Goal: Information Seeking & Learning: Learn about a topic

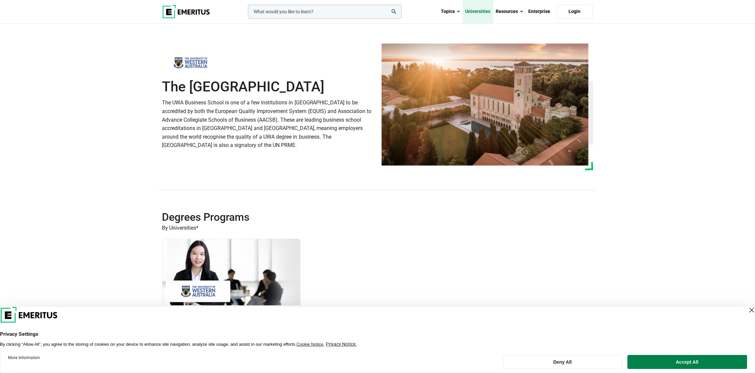
click at [480, 14] on link "Universities" at bounding box center [478, 11] width 31 height 23
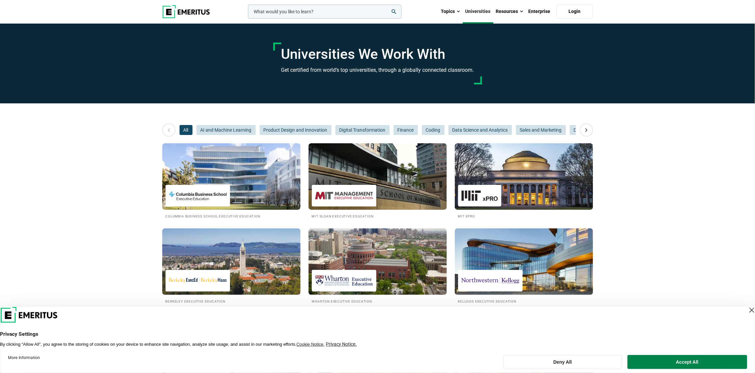
click at [345, 11] on input "woocommerce-product-search-field-0" at bounding box center [325, 12] width 154 height 14
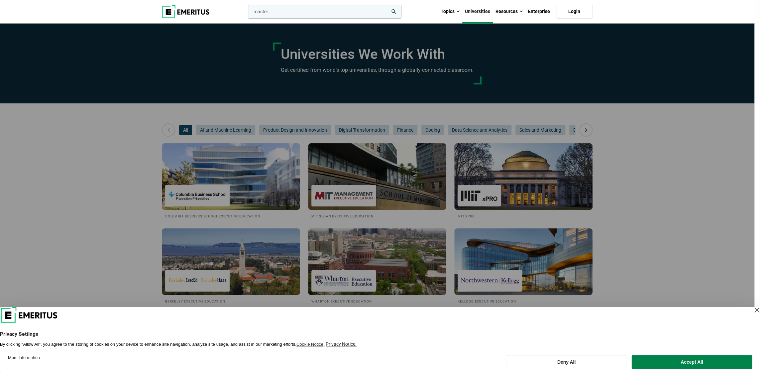
type input "master"
click at [247, 13] on button "search" at bounding box center [247, 13] width 0 height 0
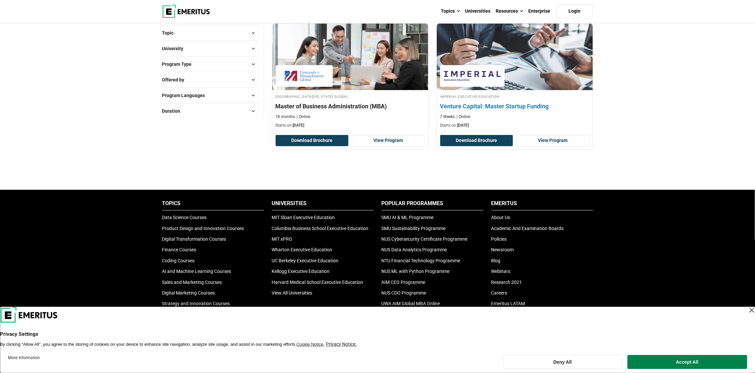
scroll to position [100, 0]
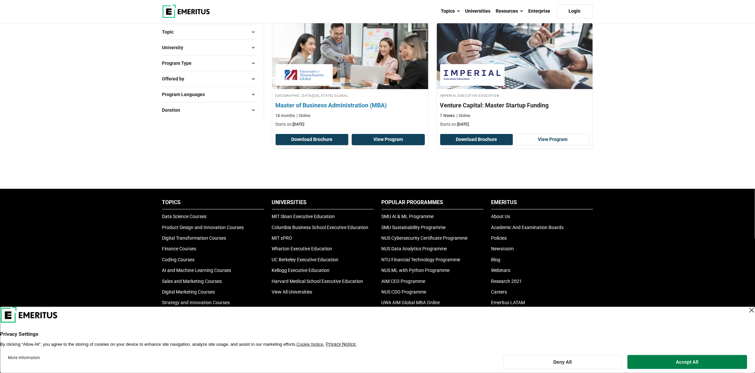
click at [390, 143] on link "View Program" at bounding box center [388, 139] width 73 height 11
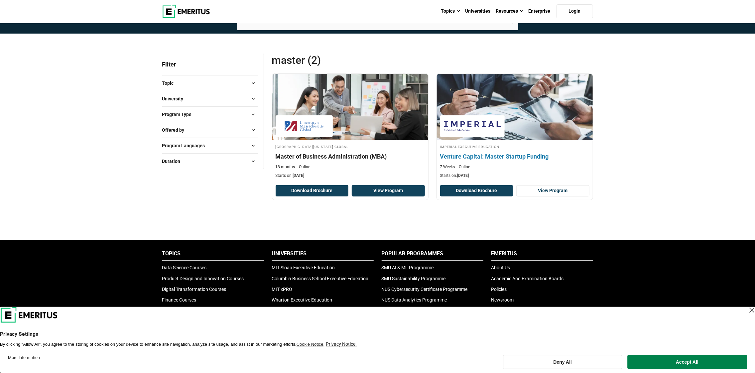
scroll to position [33, 0]
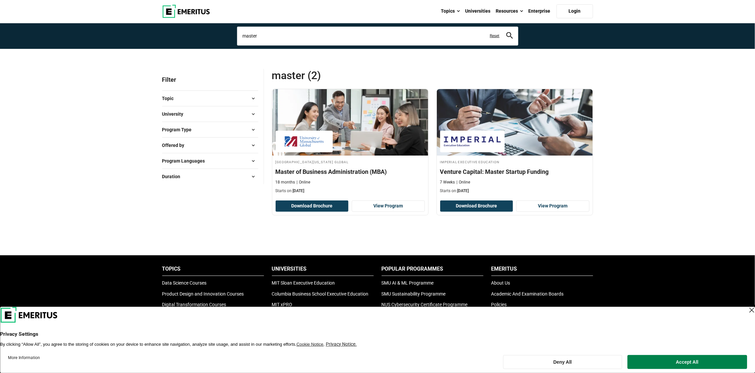
drag, startPoint x: 257, startPoint y: 36, endPoint x: 218, endPoint y: 33, distance: 38.4
click at [218, 33] on section "Explore Programs master Related Programs Master of Business Administration (MBA…" at bounding box center [377, 19] width 755 height 58
type input "mba"
click at [506, 32] on button "search" at bounding box center [509, 36] width 7 height 8
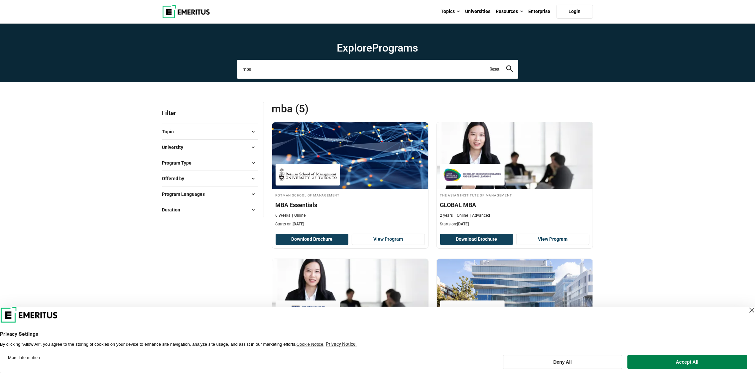
drag, startPoint x: 268, startPoint y: 64, endPoint x: 212, endPoint y: 66, distance: 55.2
click at [212, 66] on section "Explore Programs mba mba mba course mba essentials Related Programs MBA Essenti…" at bounding box center [377, 53] width 755 height 58
type input "m"
type input "business administration"
click at [506, 65] on button "search" at bounding box center [509, 69] width 7 height 8
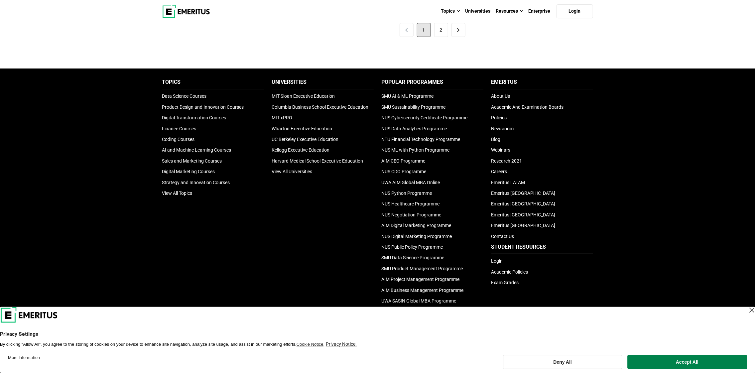
scroll to position [1387, 0]
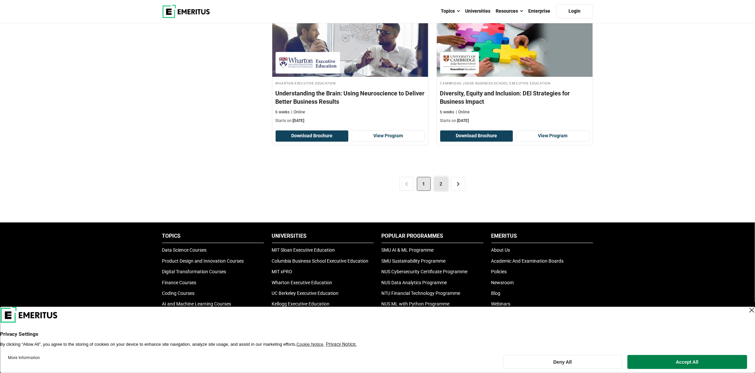
click at [437, 179] on link "2" at bounding box center [441, 184] width 14 height 14
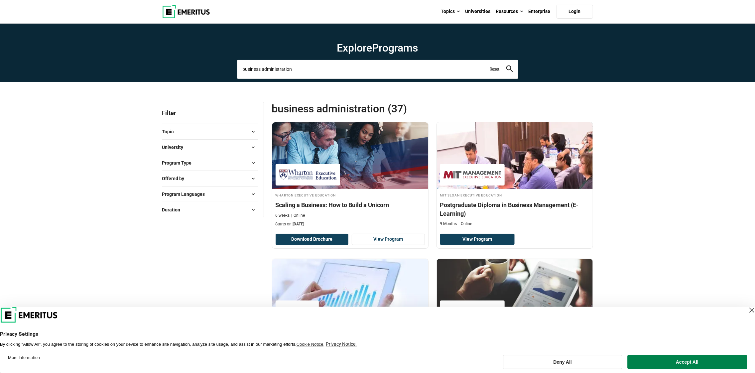
drag, startPoint x: 302, startPoint y: 69, endPoint x: 227, endPoint y: 62, distance: 75.7
click at [227, 62] on section "Explore Programs business administration Related Programs Master of Business Ad…" at bounding box center [377, 53] width 755 height 58
type input "m"
type input "masters"
click at [506, 65] on button "search" at bounding box center [509, 69] width 7 height 8
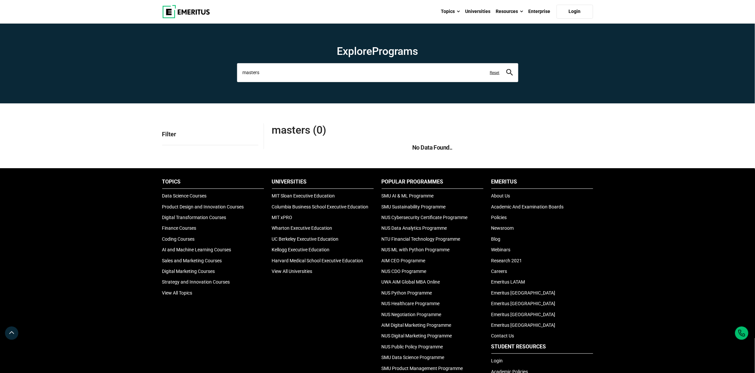
click at [311, 68] on input "masters" at bounding box center [377, 72] width 281 height 19
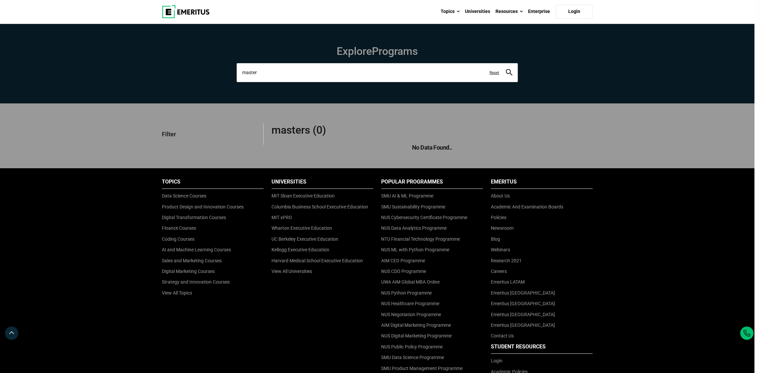
type input "master"
click at [506, 69] on button "search" at bounding box center [509, 73] width 7 height 8
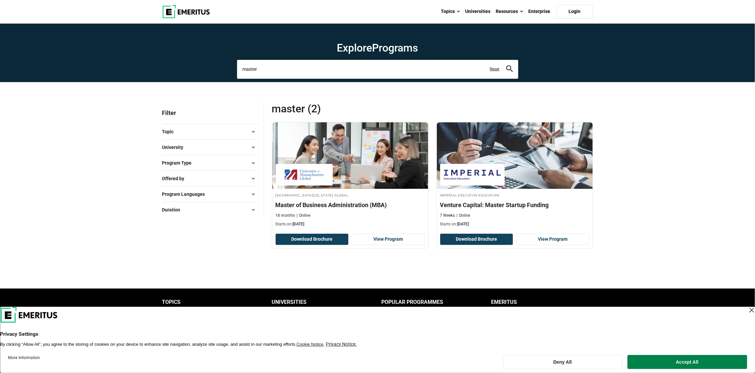
drag, startPoint x: 281, startPoint y: 67, endPoint x: 209, endPoint y: 62, distance: 72.3
click at [209, 62] on section "Explore Programs master Reset" at bounding box center [377, 53] width 755 height 58
type input "mba"
click at [506, 65] on button "search" at bounding box center [509, 69] width 7 height 8
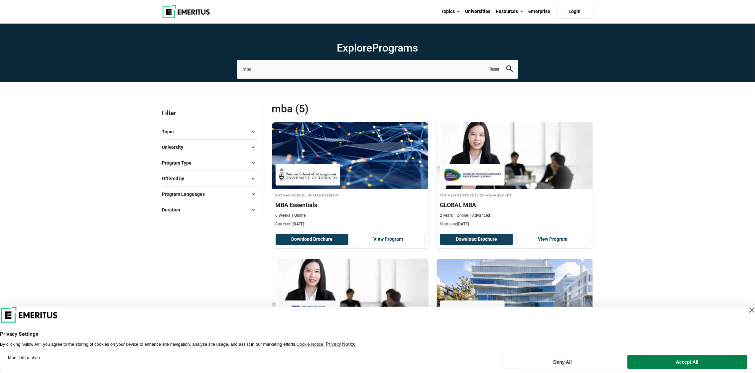
click at [191, 136] on button "Topic" at bounding box center [210, 132] width 96 height 10
click at [188, 195] on span "University" at bounding box center [175, 196] width 27 height 7
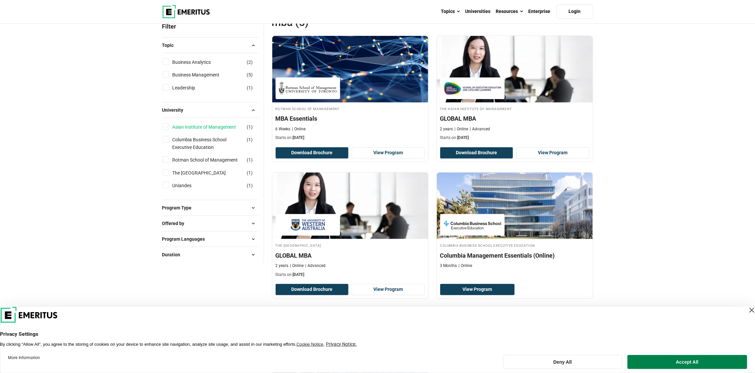
scroll to position [100, 0]
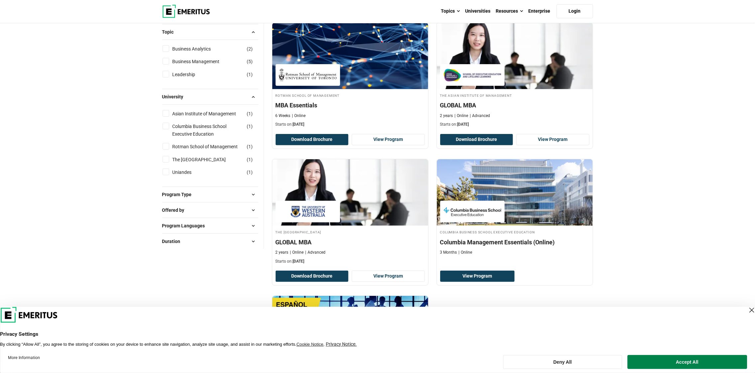
click at [203, 199] on button "Program Type" at bounding box center [210, 194] width 96 height 10
click at [192, 228] on link "Degrees" at bounding box center [187, 224] width 30 height 7
checkbox input "true"
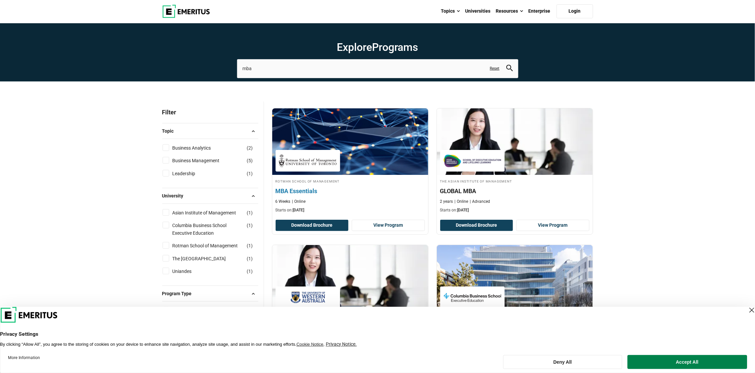
scroll to position [0, 0]
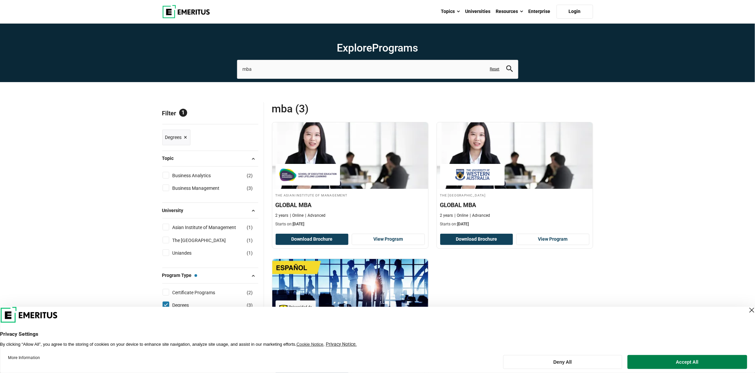
click at [494, 70] on link "Reset" at bounding box center [495, 69] width 10 height 6
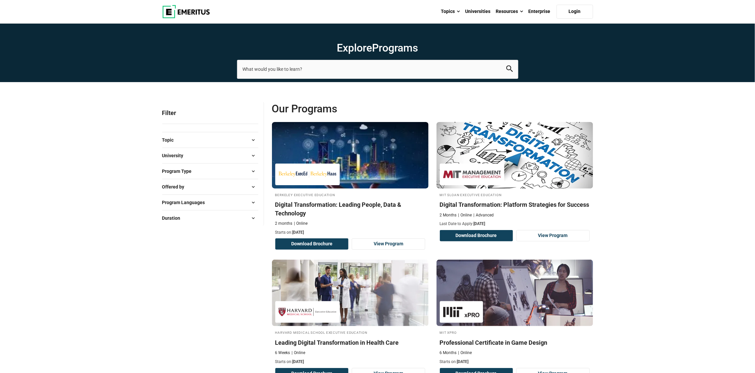
click at [206, 157] on button "University" at bounding box center [210, 156] width 96 height 10
click at [188, 152] on button "University" at bounding box center [210, 156] width 96 height 10
click at [255, 153] on span at bounding box center [253, 156] width 10 height 10
click at [181, 171] on span "Program Type" at bounding box center [179, 170] width 35 height 7
click at [252, 172] on span at bounding box center [253, 171] width 10 height 10
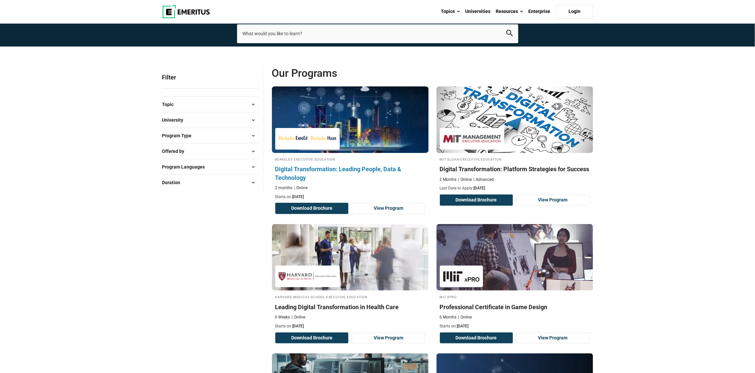
scroll to position [33, 0]
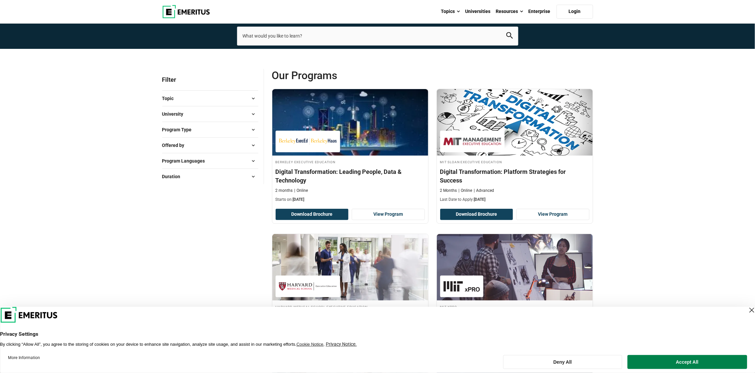
click at [243, 145] on button "Offered by" at bounding box center [210, 145] width 96 height 10
click at [190, 128] on span "Program Type" at bounding box center [179, 129] width 35 height 7
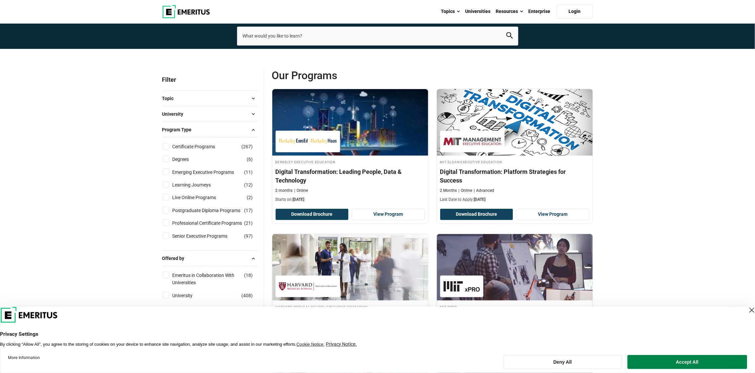
click at [166, 159] on input "Degrees ( 6 )" at bounding box center [166, 159] width 7 height 7
checkbox input "true"
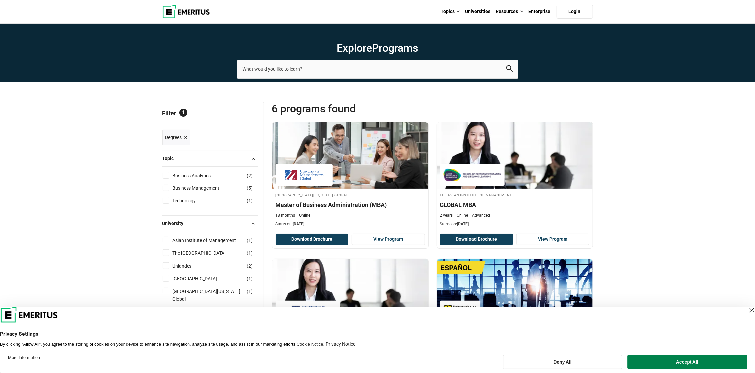
click at [186, 138] on span "×" at bounding box center [185, 138] width 3 height 10
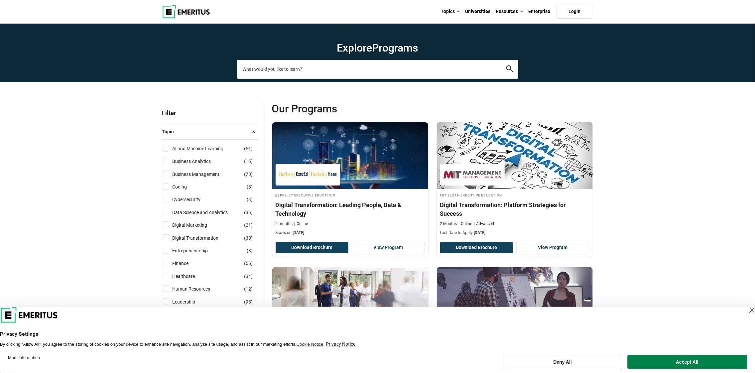
click at [320, 73] on input "search-page" at bounding box center [377, 69] width 281 height 19
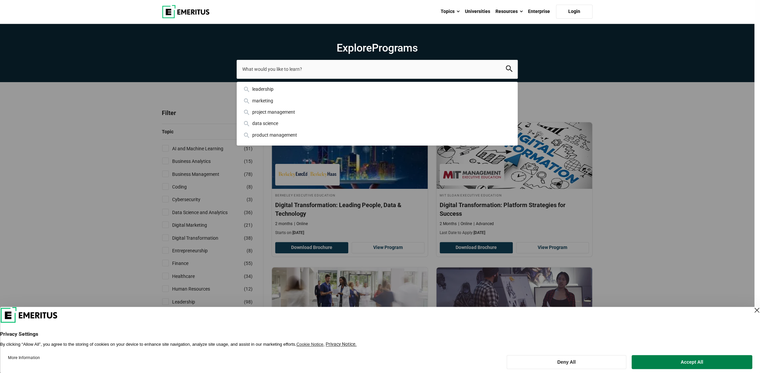
click at [237, 75] on div "leadership marketing project management data science product management" at bounding box center [377, 69] width 281 height 19
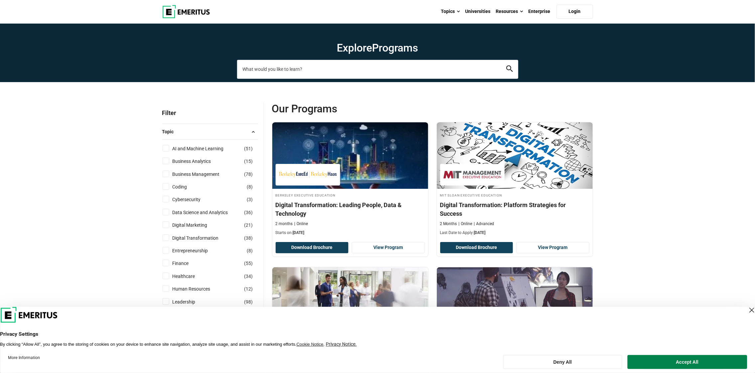
click at [301, 69] on input "search-page" at bounding box center [377, 69] width 281 height 19
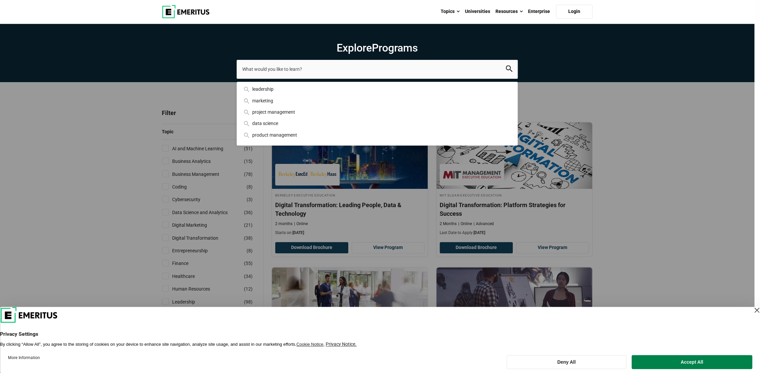
click at [237, 78] on div "leadership marketing project management data science product management" at bounding box center [377, 69] width 281 height 19
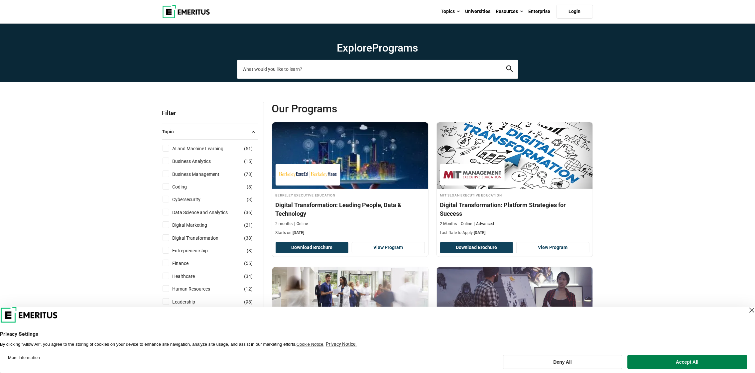
click at [335, 63] on input "search-page" at bounding box center [377, 69] width 281 height 19
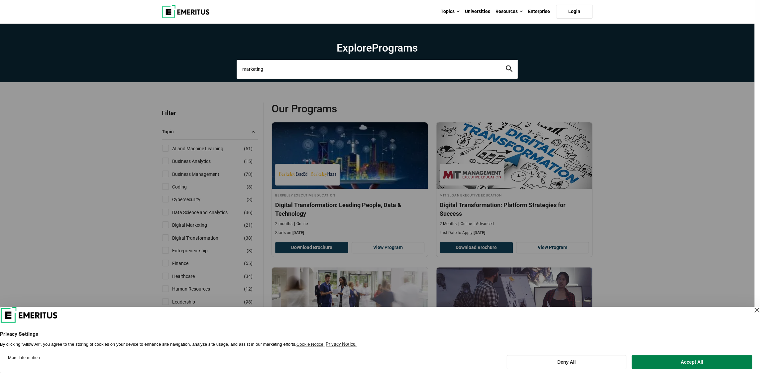
type input "marketing"
click at [506, 65] on button "search" at bounding box center [509, 69] width 7 height 8
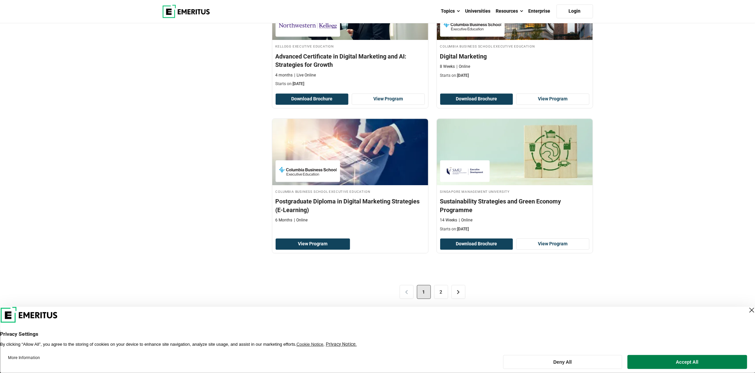
scroll to position [1288, 0]
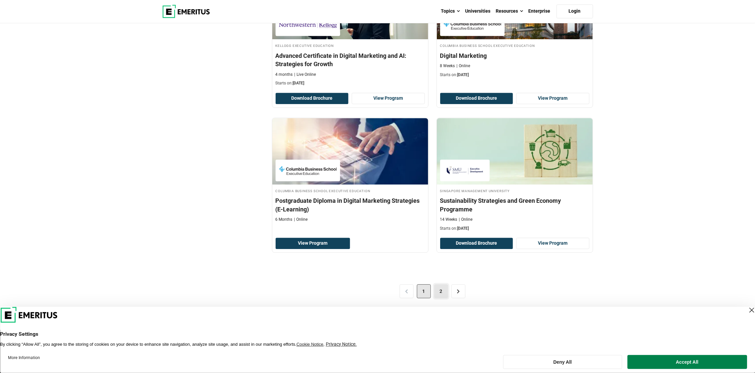
click at [438, 284] on link "2" at bounding box center [441, 291] width 14 height 14
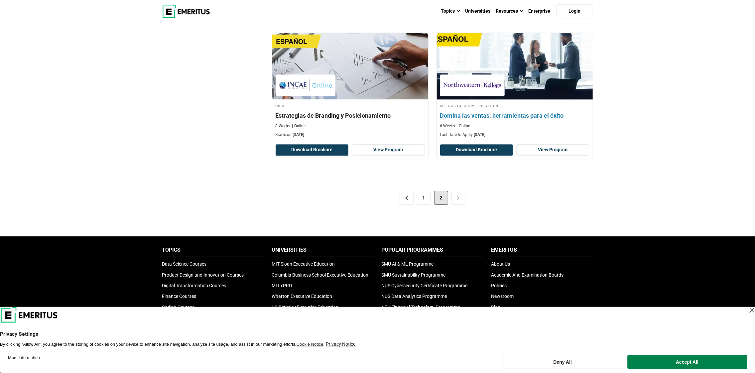
scroll to position [1396, 0]
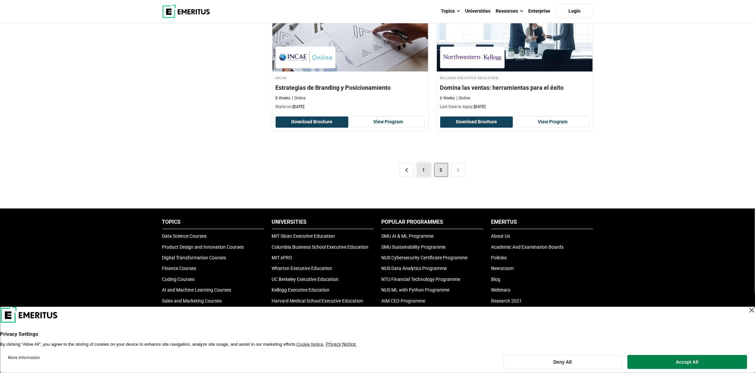
click at [422, 167] on link "1" at bounding box center [424, 170] width 14 height 14
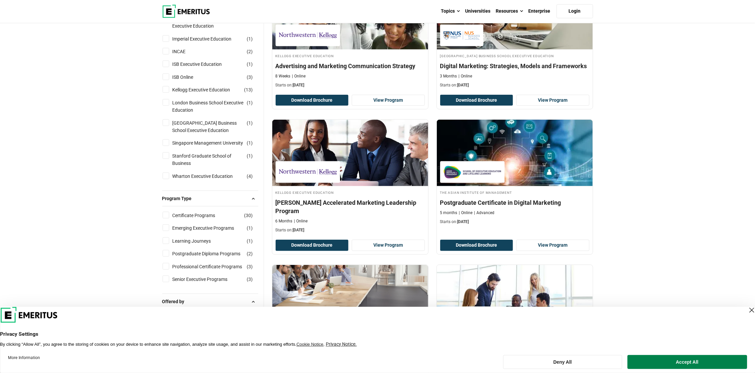
scroll to position [366, 0]
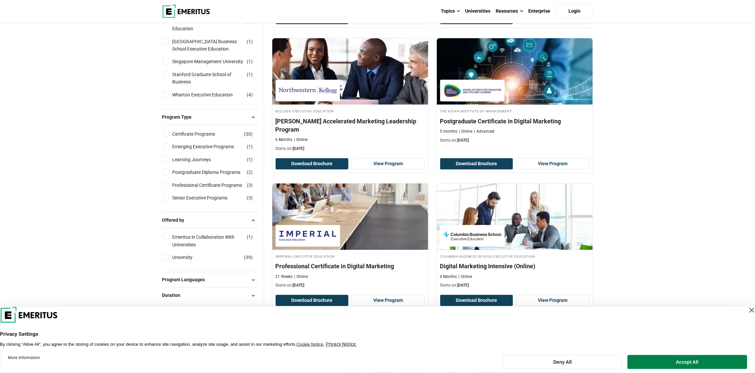
click at [165, 240] on input "Emeritus in Collaboration With Universities ( 1 )" at bounding box center [166, 236] width 7 height 7
checkbox input "true"
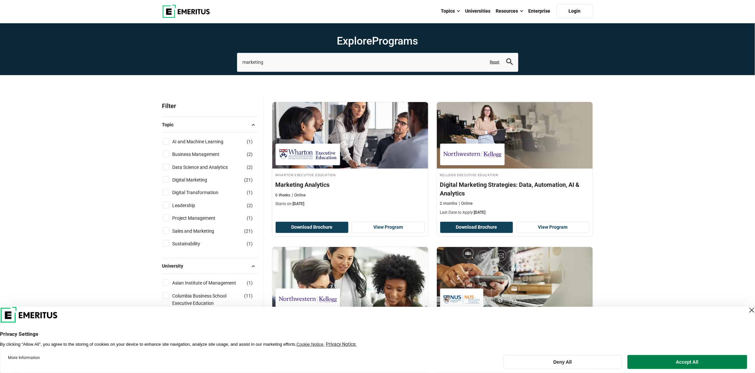
scroll to position [0, 0]
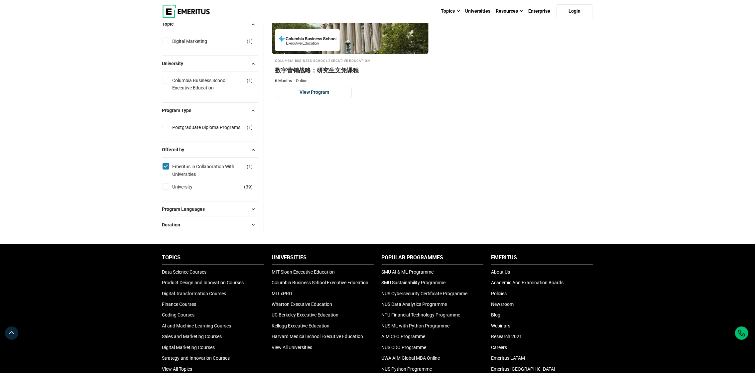
scroll to position [166, 0]
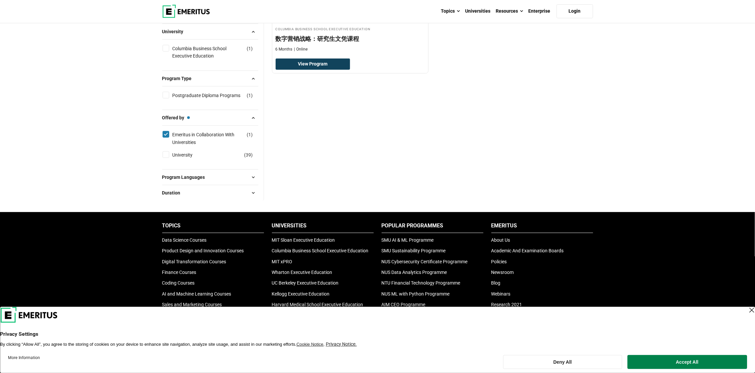
click at [164, 135] on input "Emeritus in Collaboration With Universities ( 1 )" at bounding box center [166, 134] width 7 height 7
checkbox input "false"
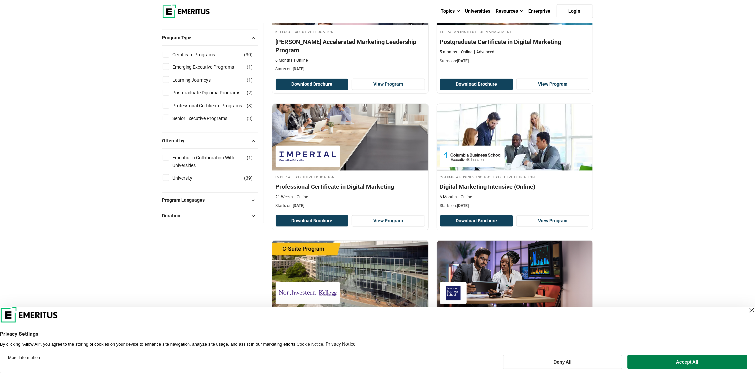
scroll to position [465, 0]
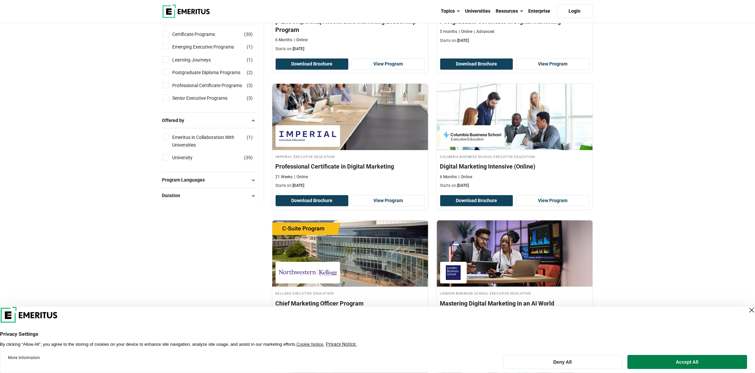
click at [167, 161] on input "University ( 39 )" at bounding box center [166, 157] width 7 height 7
checkbox input "true"
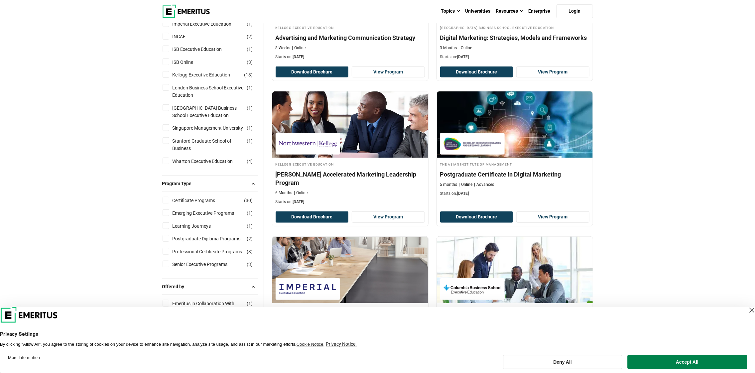
scroll to position [256, 0]
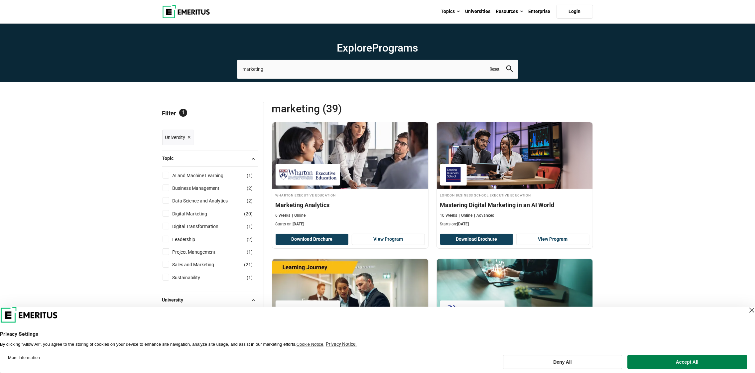
click at [492, 69] on link "Reset" at bounding box center [495, 69] width 10 height 6
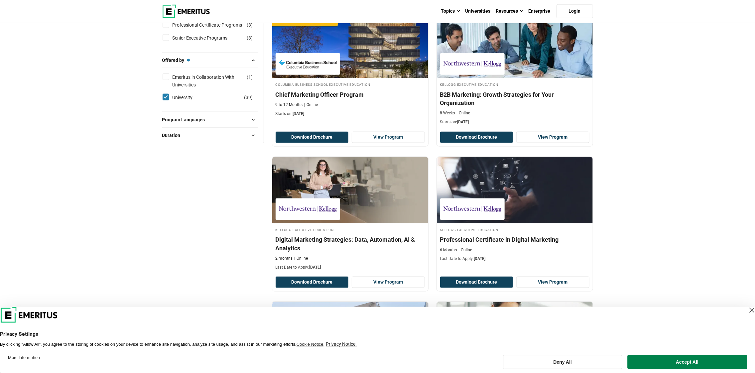
scroll to position [565, 0]
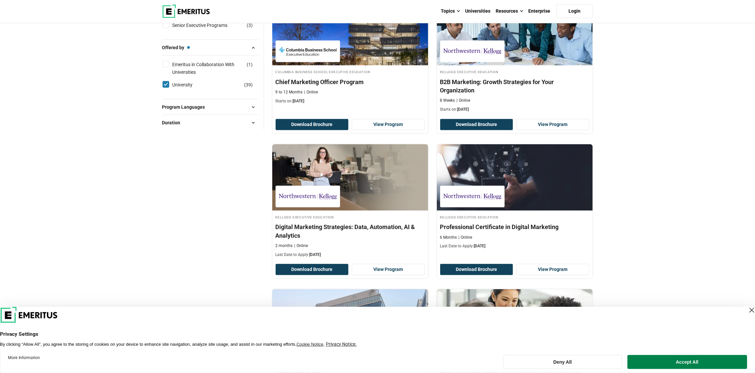
click at [179, 128] on button "Duration" at bounding box center [210, 123] width 96 height 10
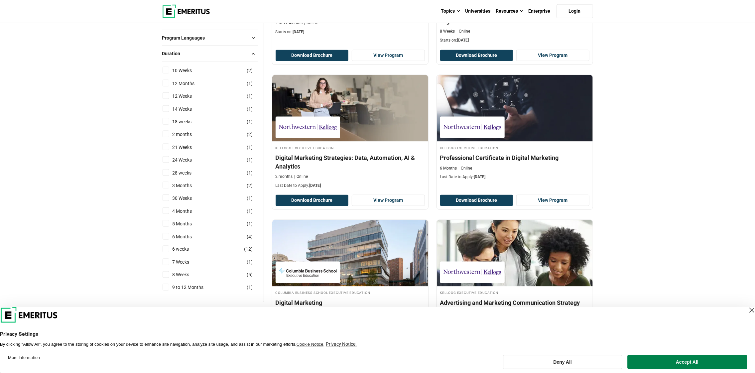
scroll to position [665, 0]
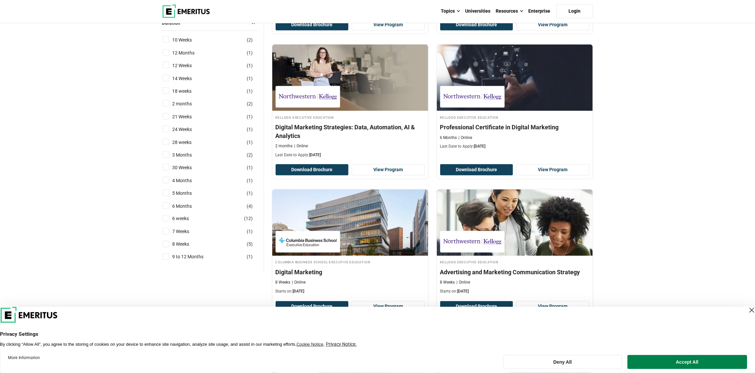
click at [167, 56] on input "12 Months ( 1 )" at bounding box center [166, 52] width 7 height 7
checkbox input "true"
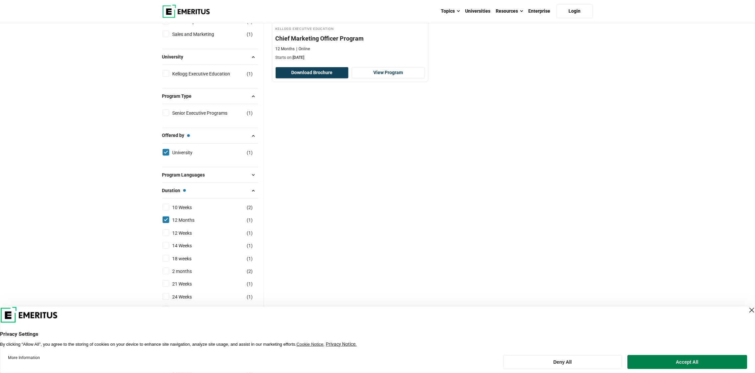
scroll to position [166, 0]
click at [163, 150] on input "University ( 1 )" at bounding box center [166, 152] width 7 height 7
checkbox input "false"
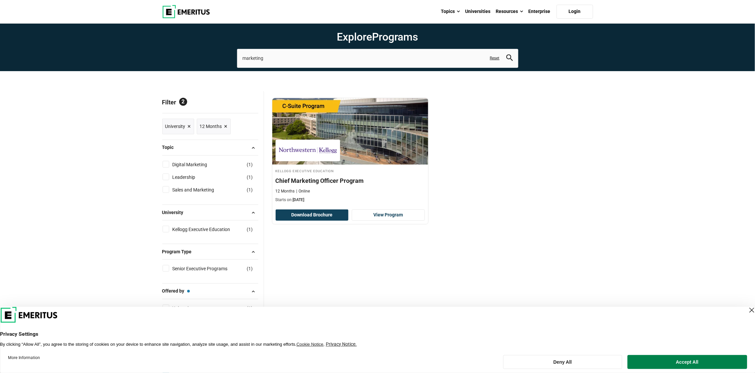
scroll to position [0, 0]
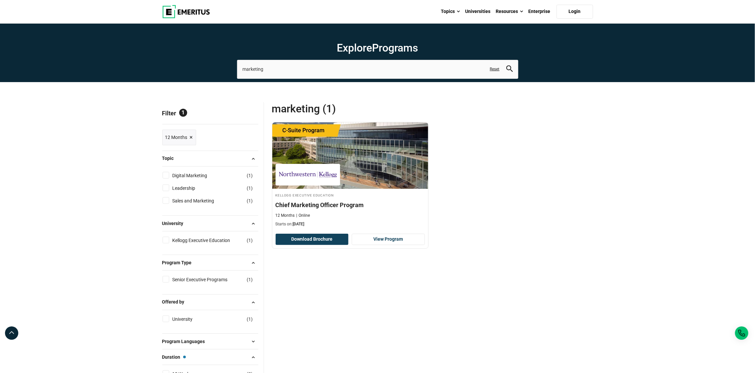
click at [244, 115] on span "Reset all" at bounding box center [248, 114] width 21 height 9
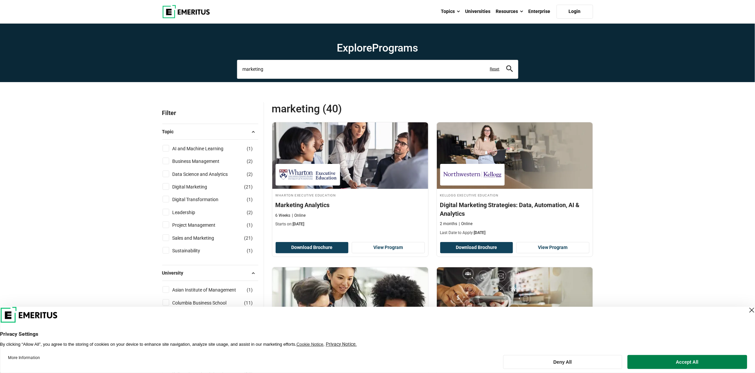
click at [425, 70] on input "marketing" at bounding box center [377, 69] width 281 height 19
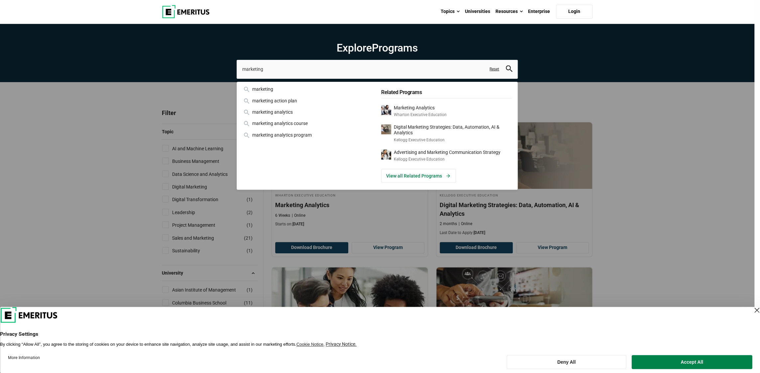
click at [494, 70] on link "Reset" at bounding box center [495, 69] width 10 height 6
